Goal: Find contact information: Obtain details needed to contact an individual or organization

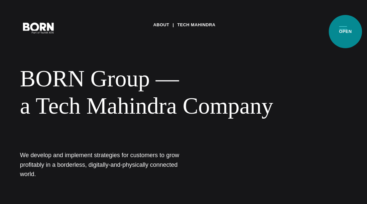
click at [345, 32] on button "Primary Menu" at bounding box center [343, 28] width 16 height 14
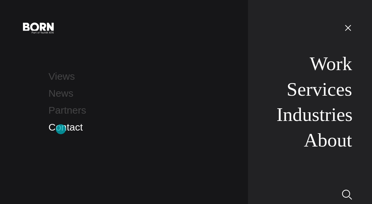
click at [61, 129] on link "Contact" at bounding box center [66, 127] width 34 height 11
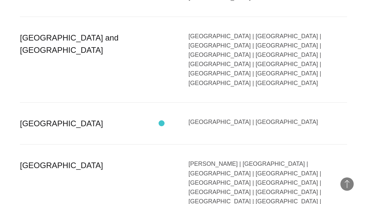
scroll to position [1329, 0]
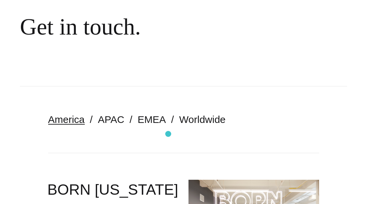
scroll to position [0, 0]
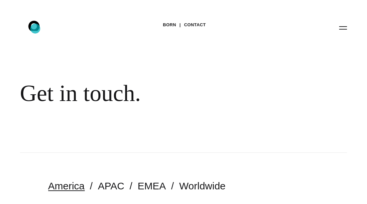
click at [35, 29] on icon ".st0{display:none;} .st1{display:inline;} .st2{font-family:'HelveticaNeue-Mediu…" at bounding box center [38, 27] width 43 height 17
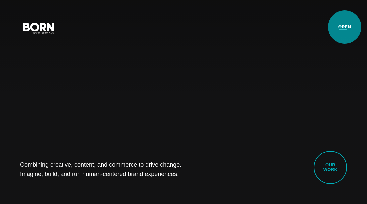
click at [343, 27] on button "Primary Menu" at bounding box center [343, 28] width 16 height 14
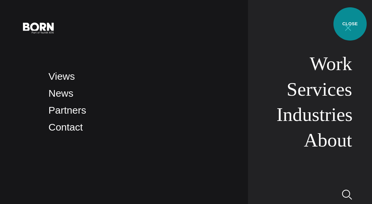
click at [350, 24] on button "Primary Menu" at bounding box center [348, 28] width 16 height 14
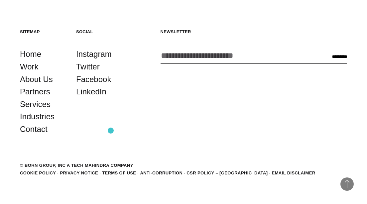
scroll to position [1391, 0]
